Goal: Use online tool/utility

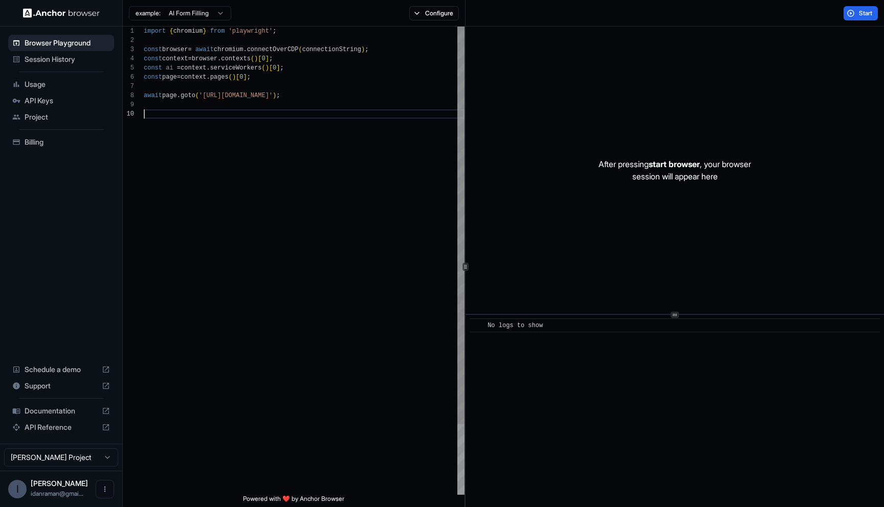
click at [245, 120] on div "import { chromium } from 'playwright' ; const browser = await chromium . connec…" at bounding box center [304, 302] width 321 height 551
click at [283, 108] on div "import { chromium } from 'playwright' ; const browser = await chromium . connec…" at bounding box center [304, 302] width 321 height 551
click at [447, 6] on button "Configure" at bounding box center [434, 13] width 50 height 14
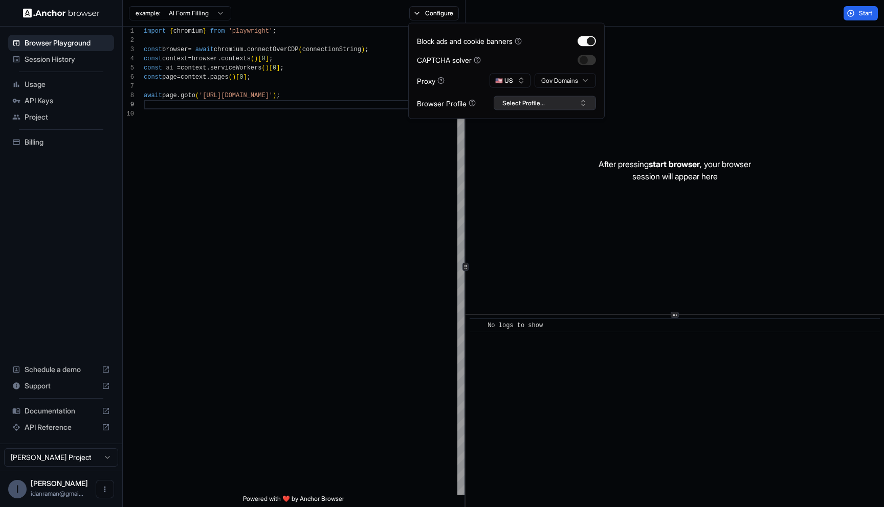
click at [523, 103] on button "Select Profile..." at bounding box center [544, 103] width 102 height 14
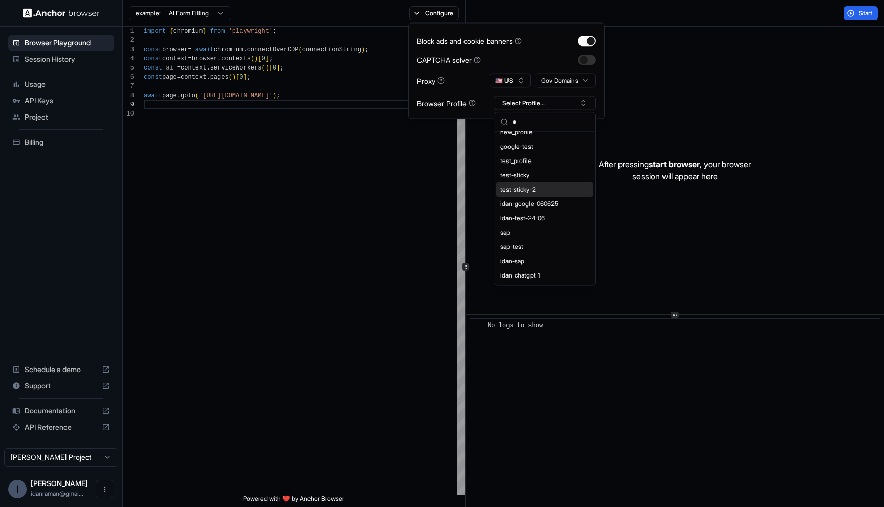
scroll to position [0, 0]
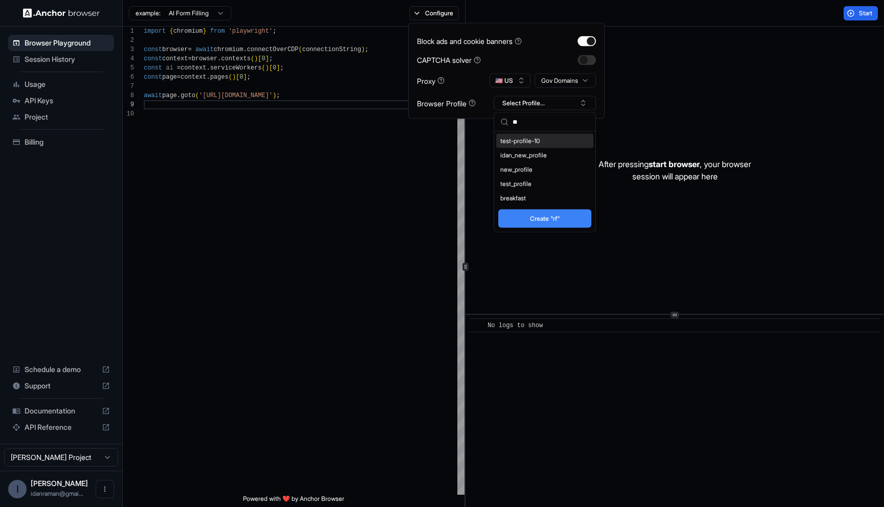
type input "*"
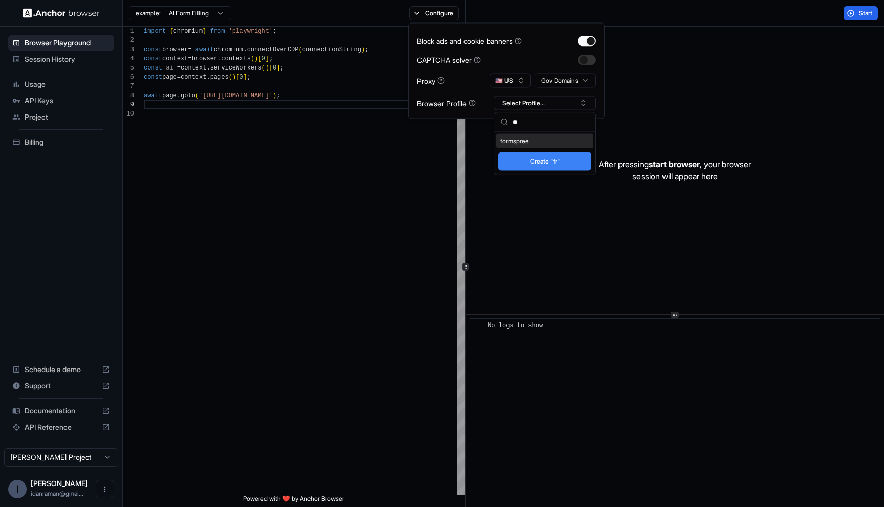
type input "*"
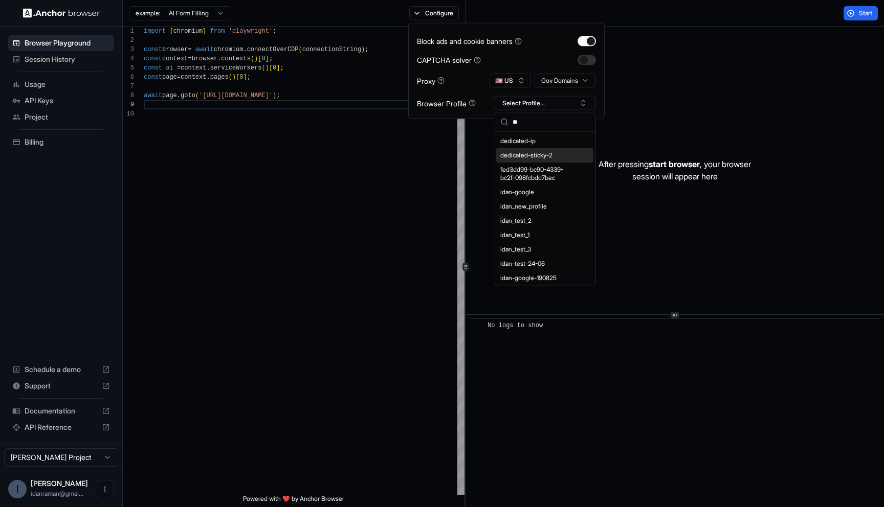
type input "**"
click at [519, 152] on div "dedicated-sticky-2" at bounding box center [544, 155] width 97 height 14
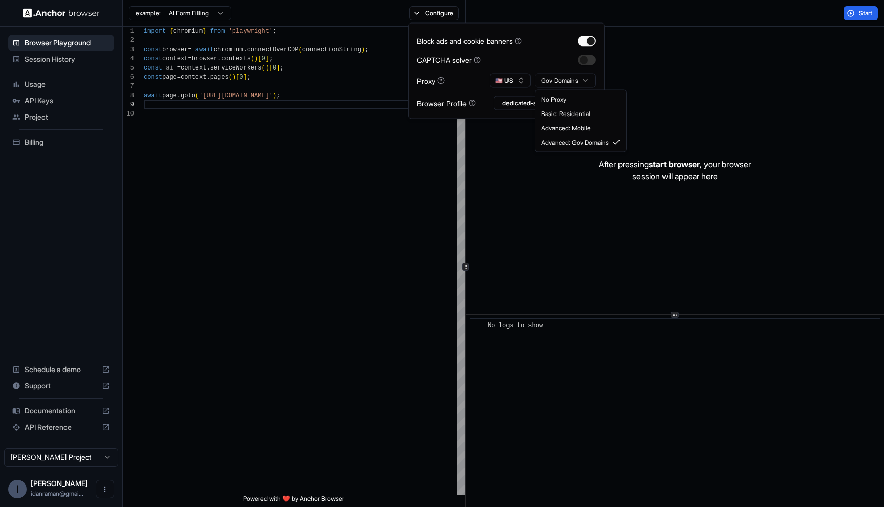
click at [565, 81] on html "**********" at bounding box center [442, 253] width 884 height 507
click at [478, 74] on div "Proxy 🇺🇸 US No Proxy" at bounding box center [506, 81] width 179 height 14
click at [859, 18] on button "Start" at bounding box center [860, 13] width 34 height 14
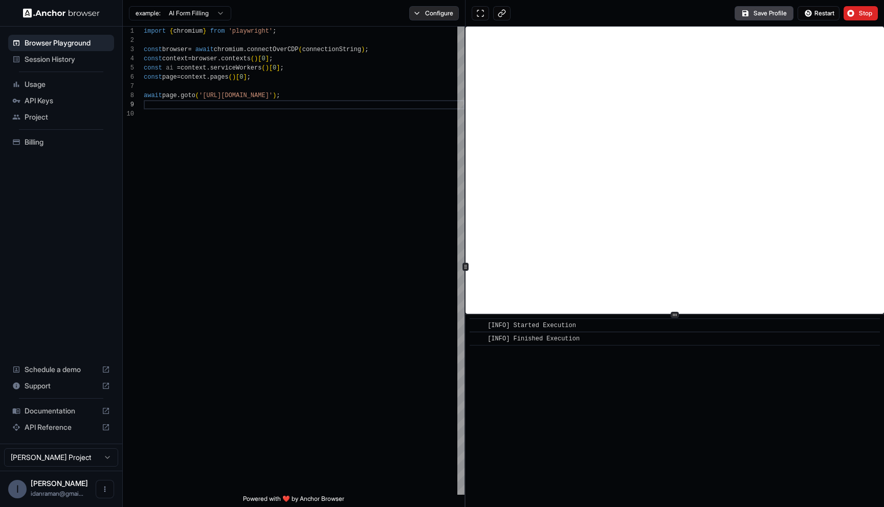
click at [422, 11] on button "Configure" at bounding box center [434, 13] width 50 height 14
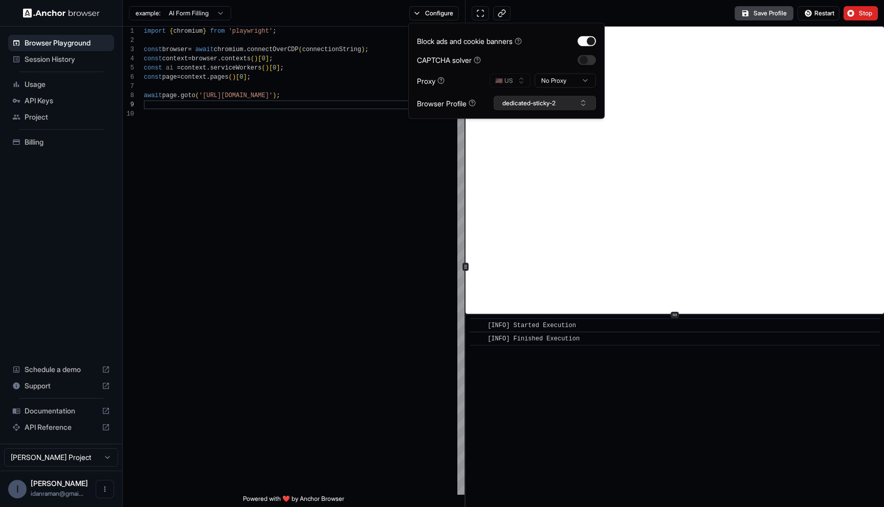
click at [549, 108] on button "dedicated-sticky-2" at bounding box center [544, 103] width 102 height 14
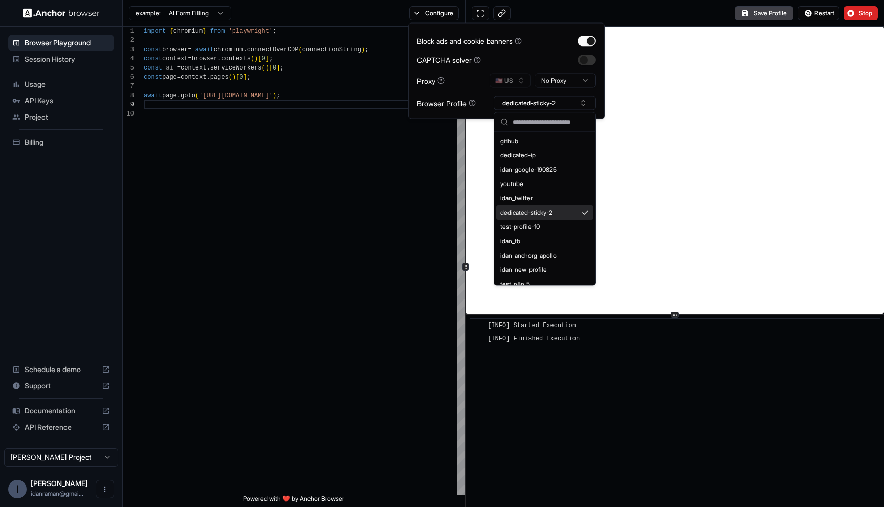
click at [553, 209] on div "dedicated-sticky-2" at bounding box center [544, 213] width 97 height 14
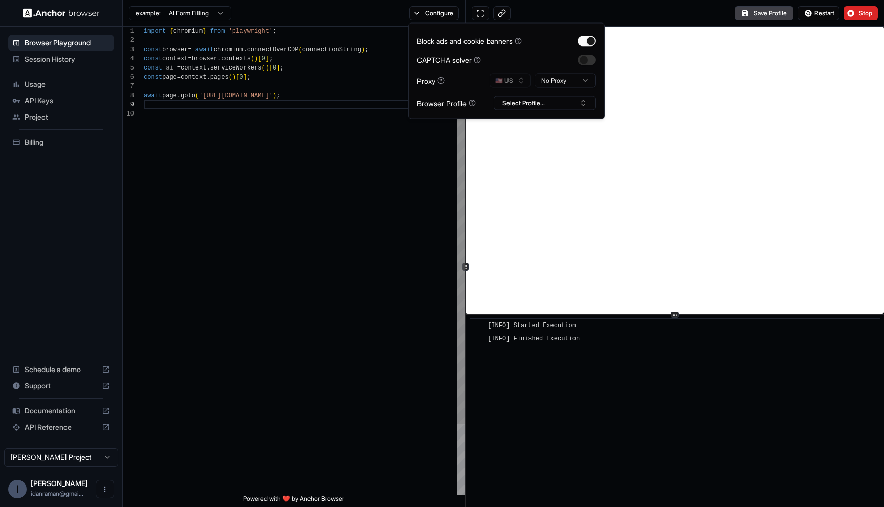
scroll to position [83, 0]
click at [401, 234] on div "import { chromium } from 'playwright' ; const browser = await chromium . connec…" at bounding box center [304, 302] width 321 height 551
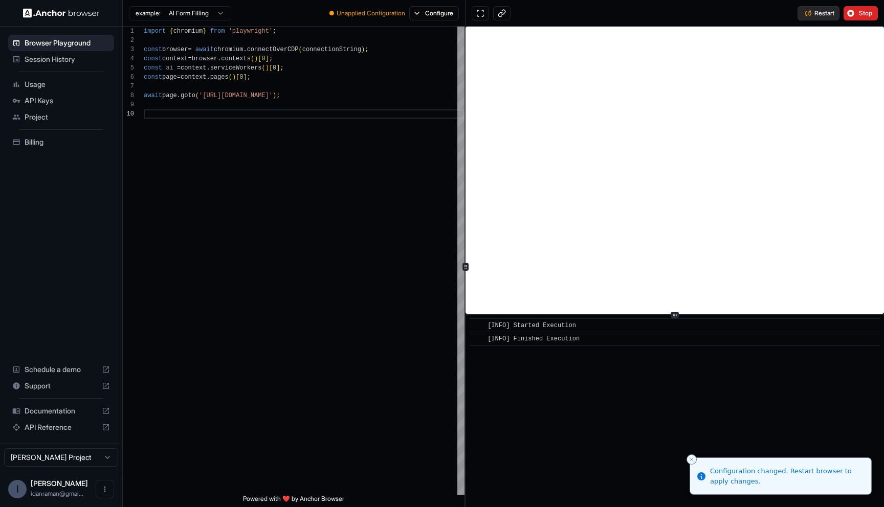
click at [819, 15] on span "Restart" at bounding box center [824, 13] width 20 height 8
